Goal: Learn about a topic

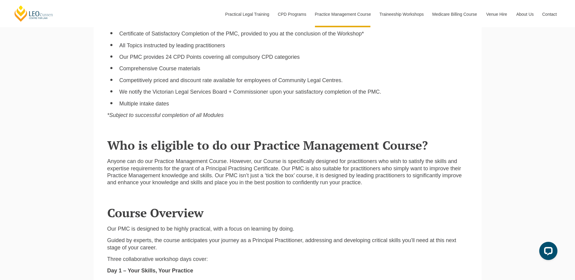
scroll to position [485, 0]
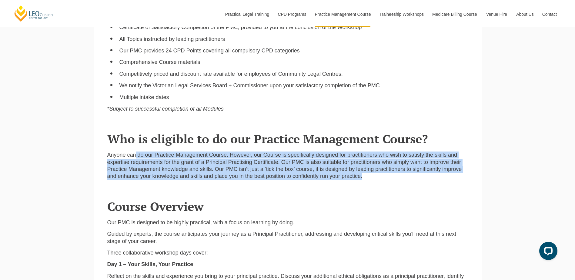
drag, startPoint x: 136, startPoint y: 156, endPoint x: 409, endPoint y: 176, distance: 273.3
click at [409, 176] on p "Anyone can do our Practice Management Course. However, our Course is specifical…" at bounding box center [287, 165] width 360 height 28
drag, startPoint x: 386, startPoint y: 174, endPoint x: 364, endPoint y: 164, distance: 23.9
click at [386, 174] on p "Anyone can do our Practice Management Course. However, our Course is specifical…" at bounding box center [287, 165] width 360 height 28
click at [378, 160] on p "Anyone can do our Practice Management Course. However, our Course is specifical…" at bounding box center [287, 165] width 360 height 28
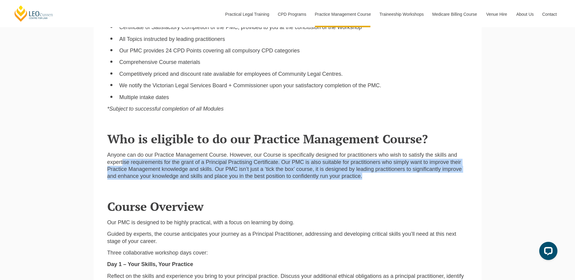
drag, startPoint x: 122, startPoint y: 163, endPoint x: 376, endPoint y: 177, distance: 253.9
click at [376, 177] on p "Anyone can do our Practice Management Course. However, our Course is specifical…" at bounding box center [287, 165] width 360 height 28
click at [310, 167] on p "Anyone can do our Practice Management Course. However, our Course is specifical…" at bounding box center [287, 165] width 360 height 28
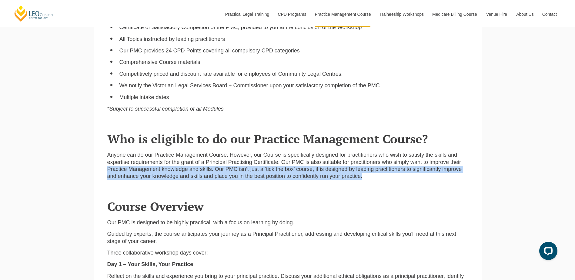
drag, startPoint x: 108, startPoint y: 168, endPoint x: 406, endPoint y: 183, distance: 299.3
click at [406, 183] on div "Anyone can do our Practice Management Course. However, our Course is specifical…" at bounding box center [288, 167] width 370 height 33
drag, startPoint x: 173, startPoint y: 181, endPoint x: 139, endPoint y: 175, distance: 34.7
click at [172, 180] on p "Anyone can do our Practice Management Course. However, our Course is specifical…" at bounding box center [287, 165] width 360 height 28
